Goal: Complete application form

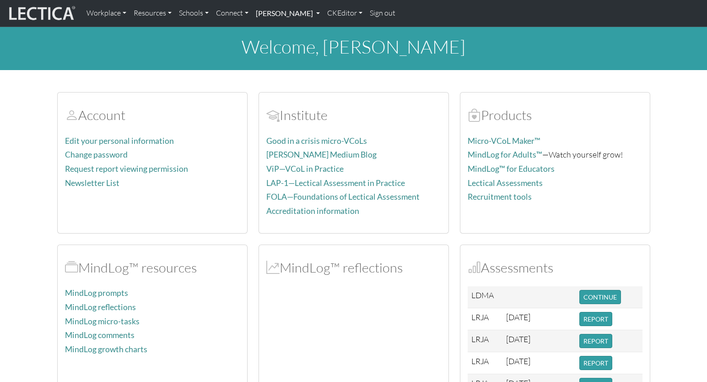
click at [264, 12] on link "[PERSON_NAME]" at bounding box center [287, 13] width 71 height 19
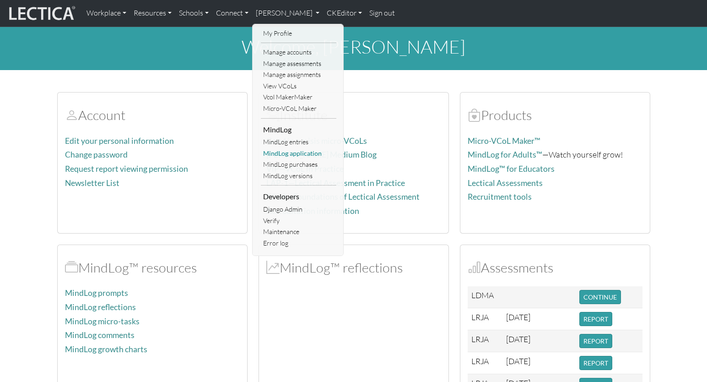
click at [288, 148] on link "MindLog application" at bounding box center [298, 153] width 75 height 11
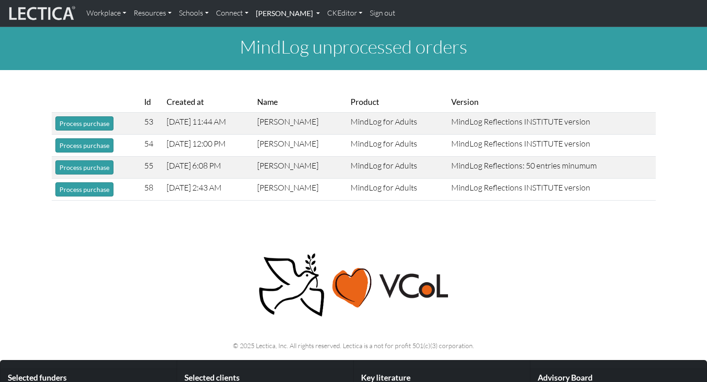
click at [273, 12] on link "[PERSON_NAME]" at bounding box center [287, 13] width 71 height 19
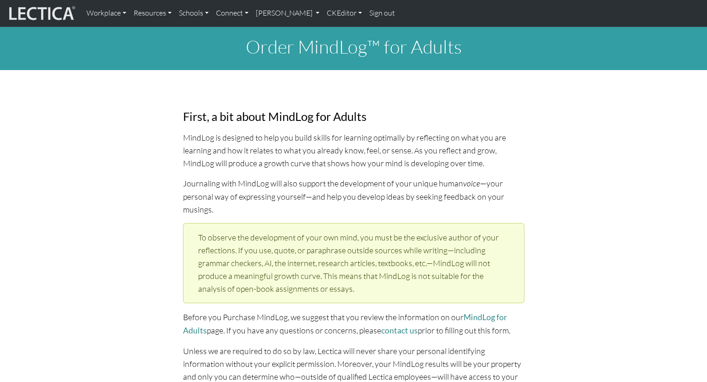
select select "1952"
